Goal: Task Accomplishment & Management: Complete application form

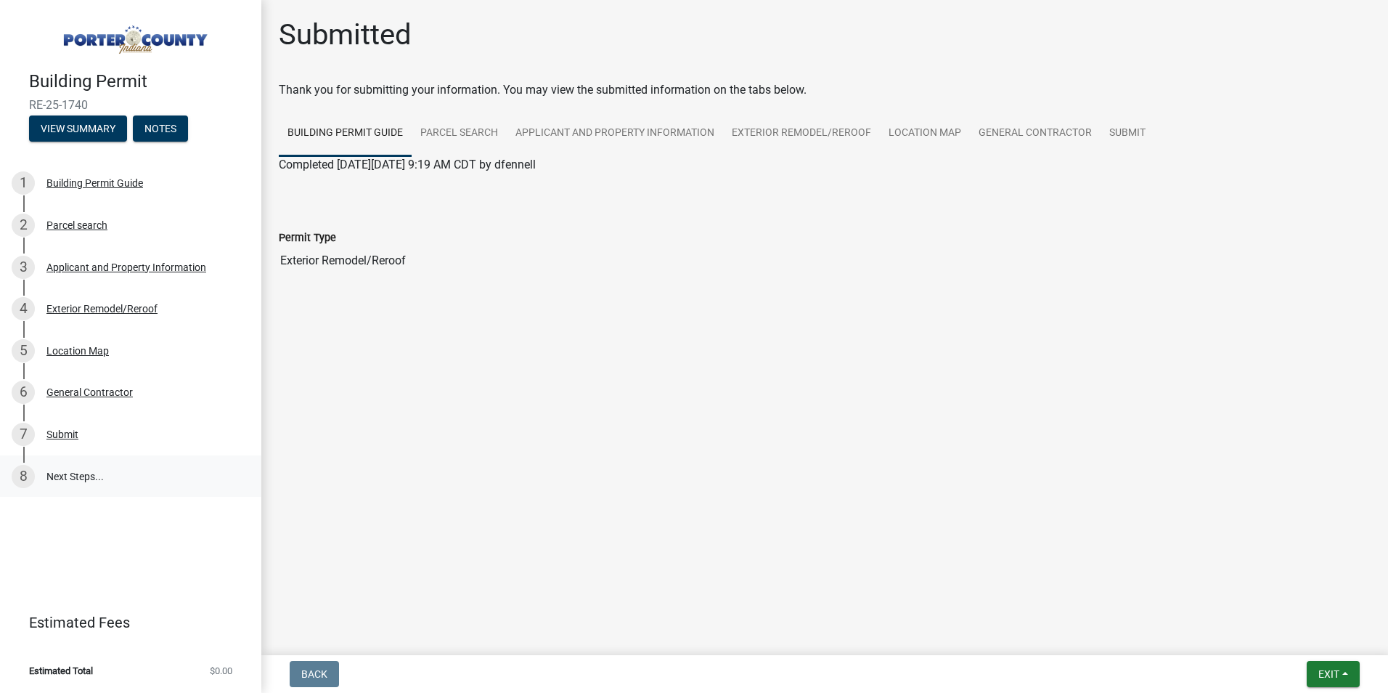
click at [51, 472] on link "8 Next Steps..." at bounding box center [130, 476] width 261 height 42
click at [83, 471] on link "8 Next Steps..." at bounding box center [130, 476] width 261 height 42
click at [60, 128] on button "View Summary" at bounding box center [78, 128] width 98 height 26
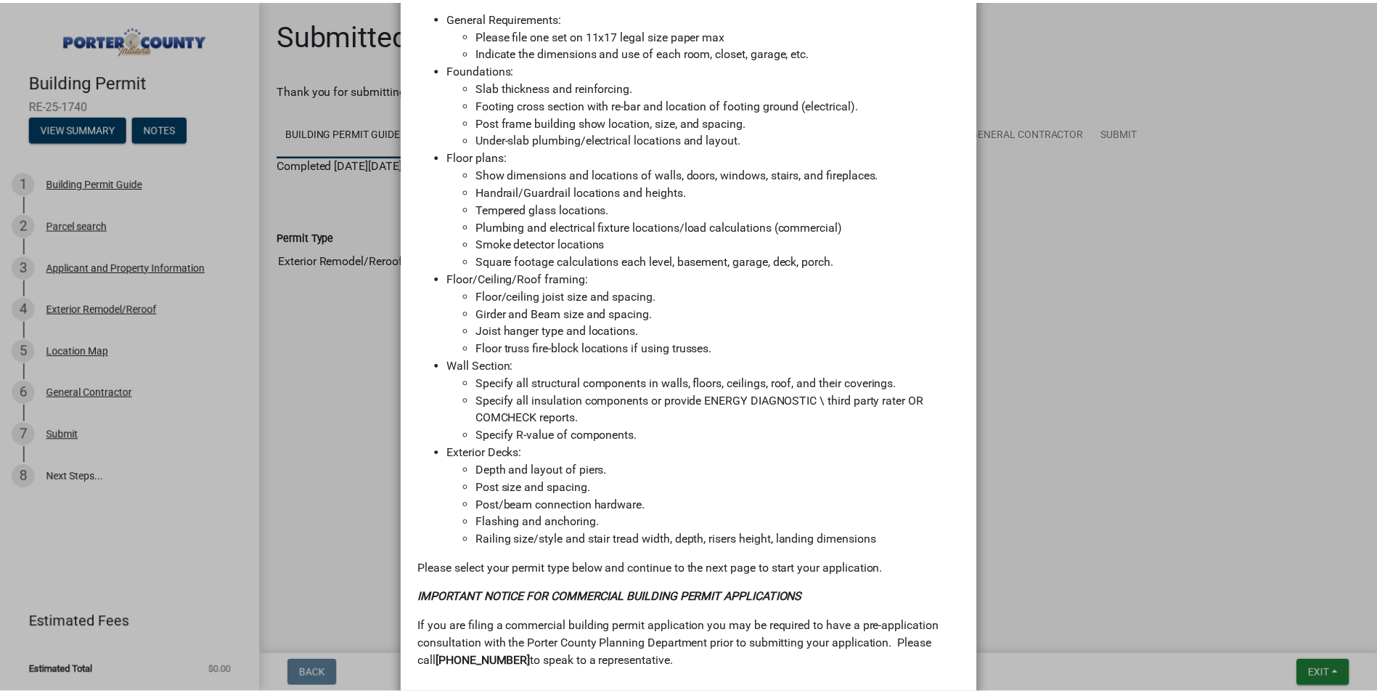
scroll to position [976, 0]
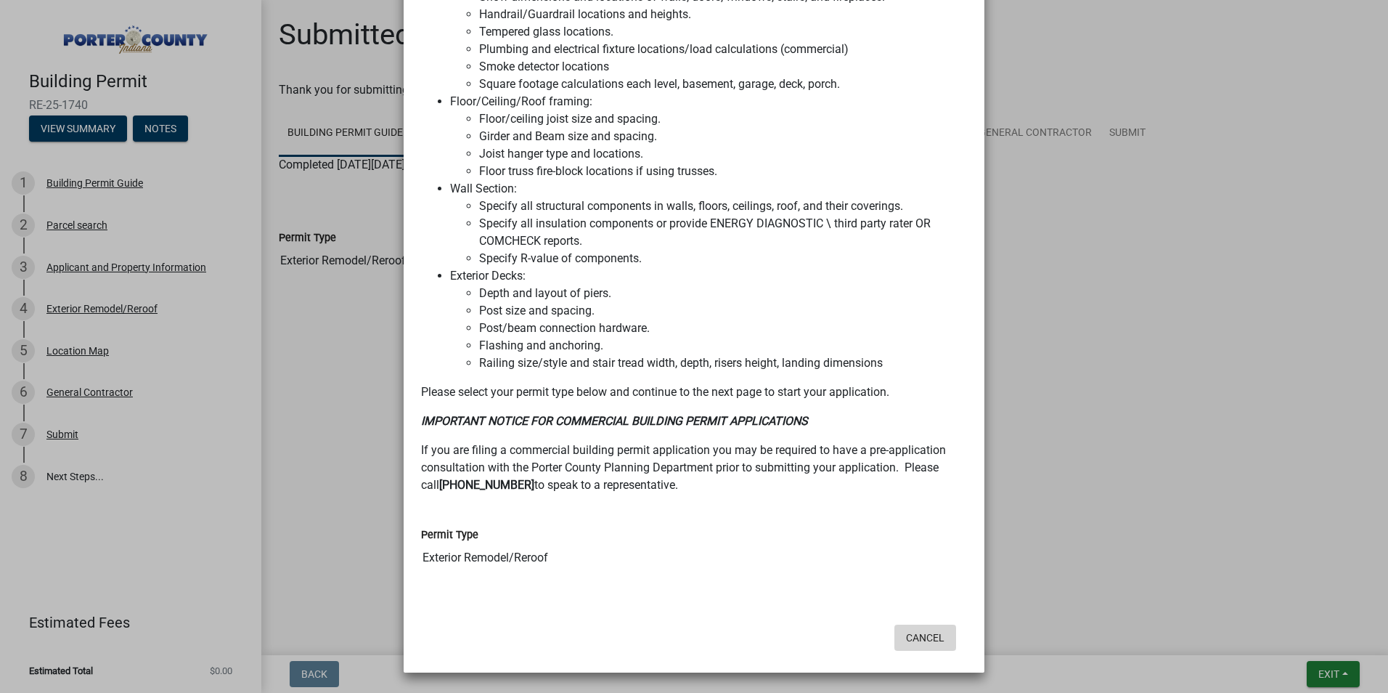
click at [921, 637] on button "Cancel" at bounding box center [925, 637] width 62 height 26
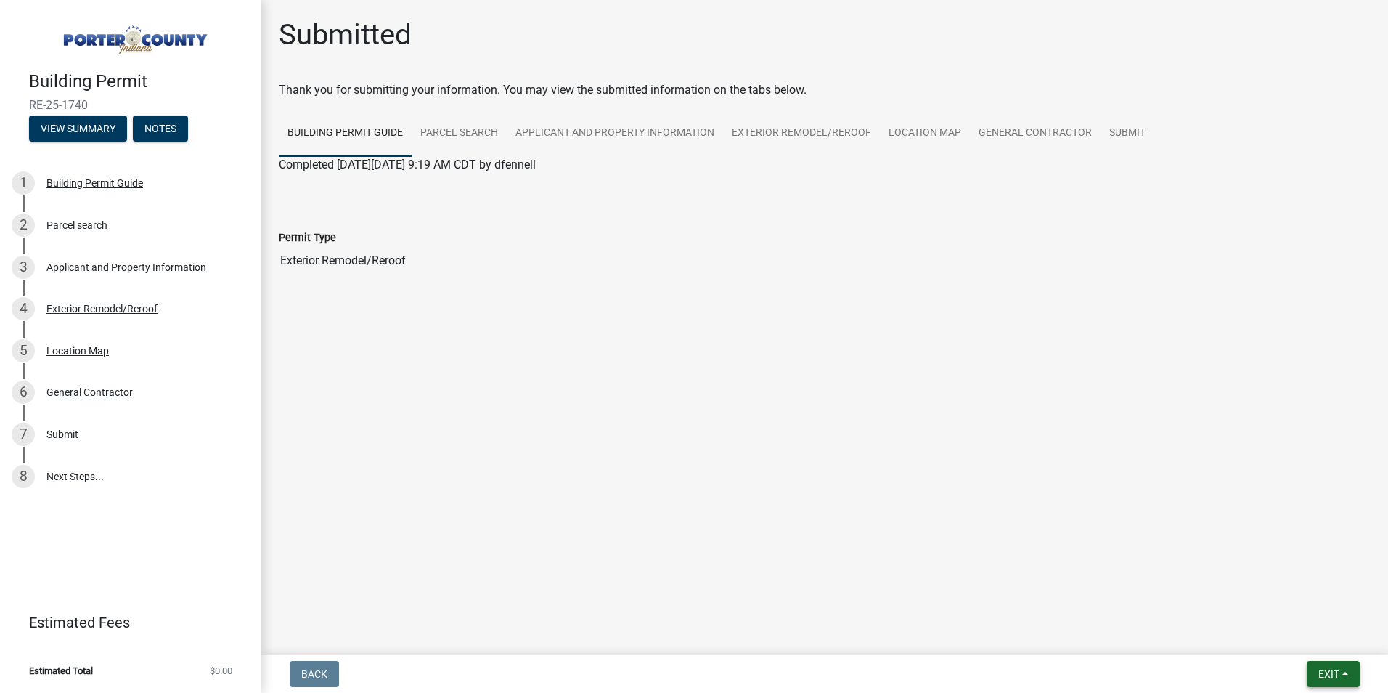
click at [1324, 674] on span "Exit" at bounding box center [1328, 674] width 21 height 12
click at [1270, 642] on button "Save & Exit" at bounding box center [1301, 635] width 116 height 35
